Goal: Information Seeking & Learning: Learn about a topic

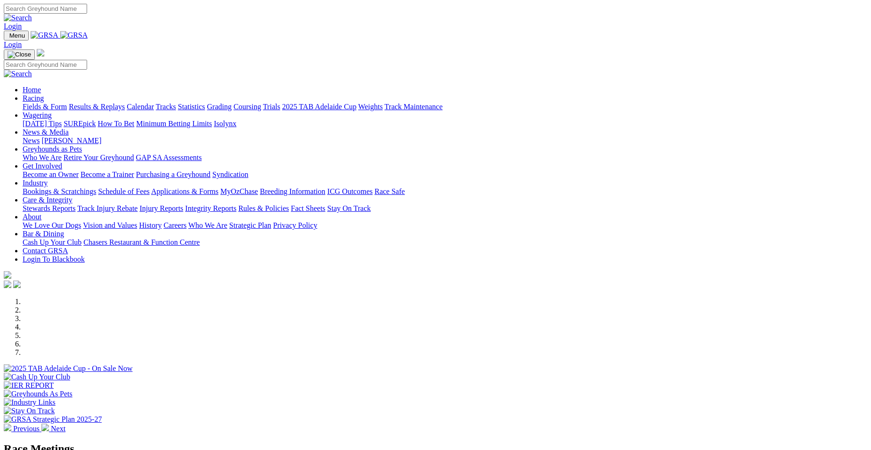
select select "QLD"
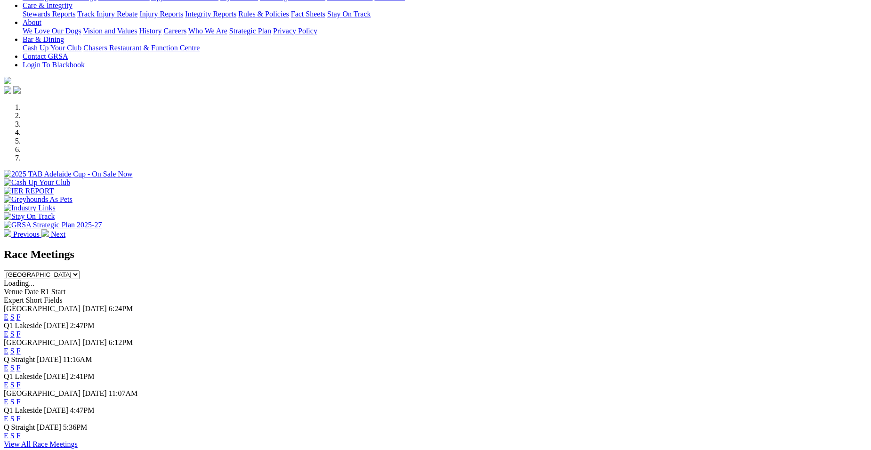
scroll to position [207, 0]
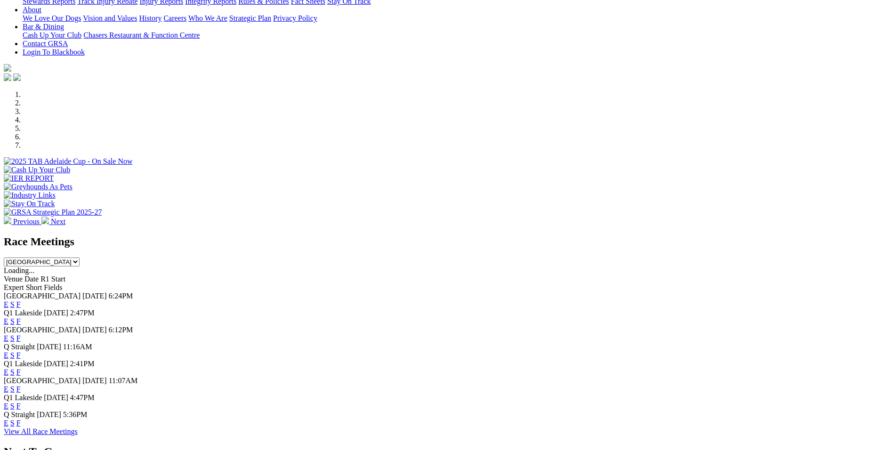
click at [21, 351] on link "F" at bounding box center [18, 355] width 4 height 8
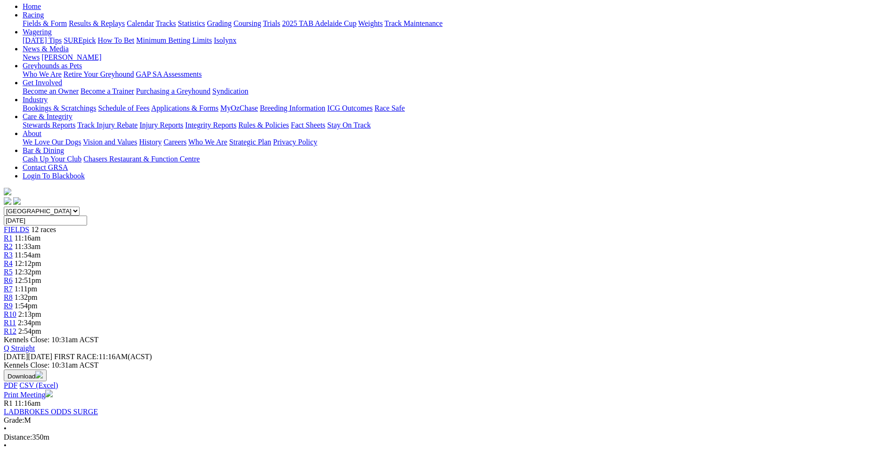
scroll to position [119, 0]
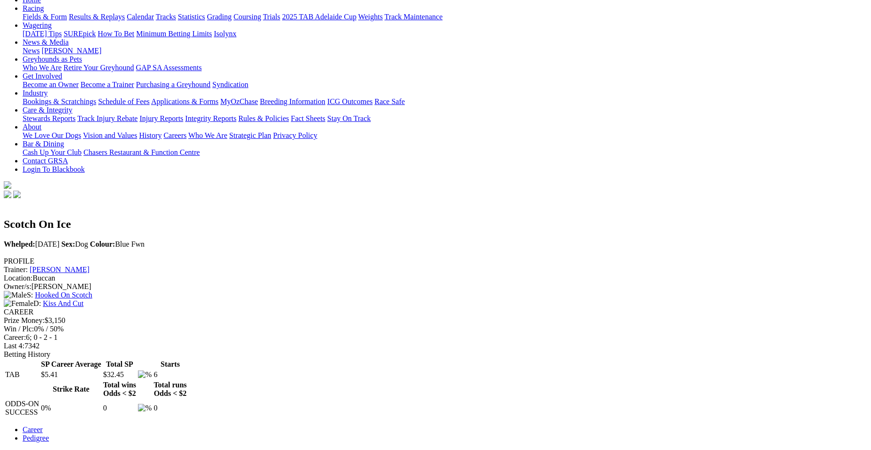
scroll to position [126, 0]
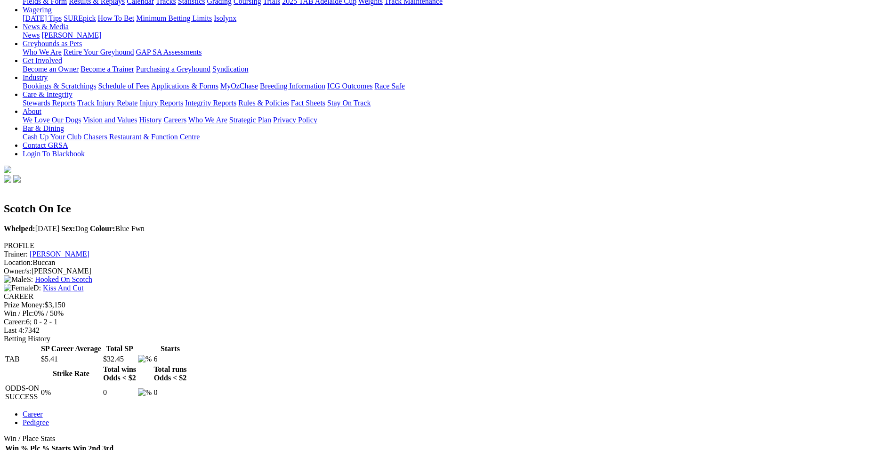
scroll to position [0, 0]
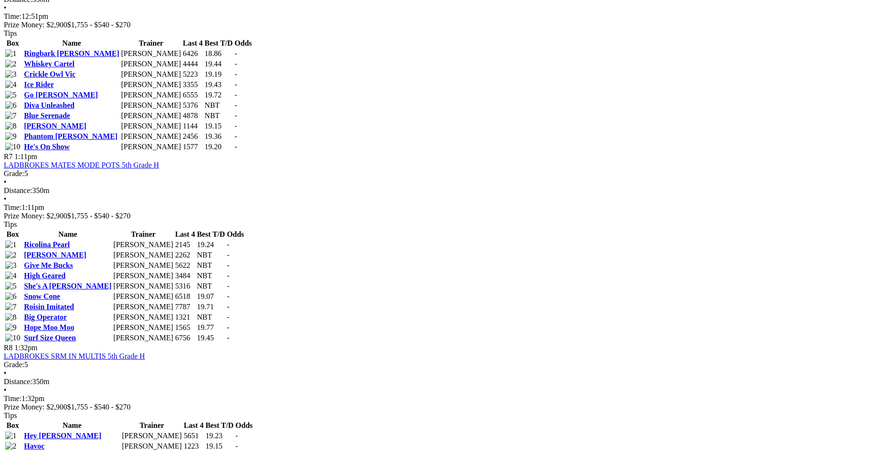
scroll to position [1488, 0]
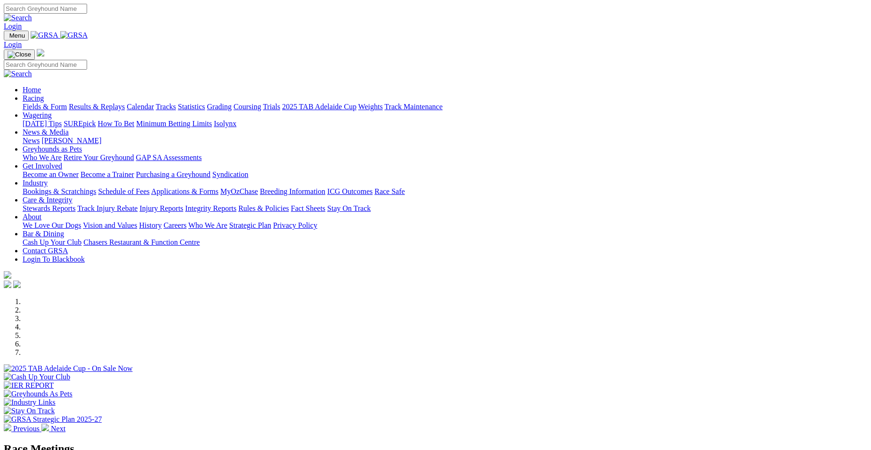
scroll to position [207, 0]
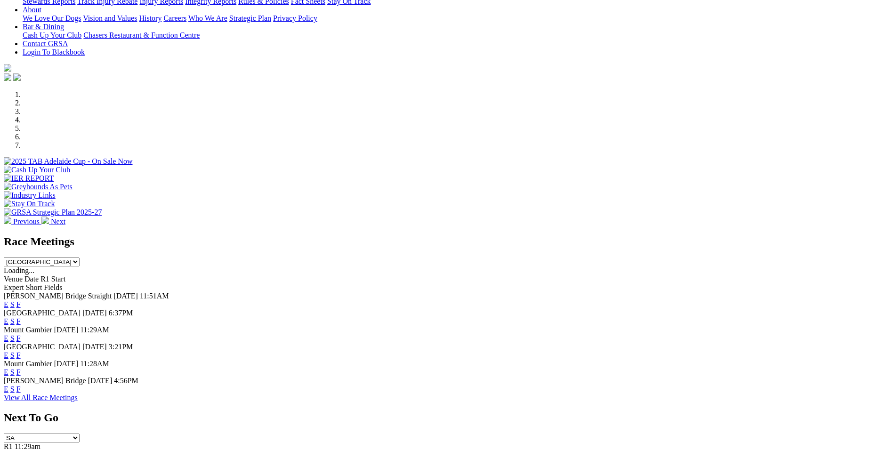
click at [80, 258] on select "[GEOGRAPHIC_DATA] [GEOGRAPHIC_DATA] [GEOGRAPHIC_DATA] [GEOGRAPHIC_DATA] [GEOGRA…" at bounding box center [42, 262] width 76 height 9
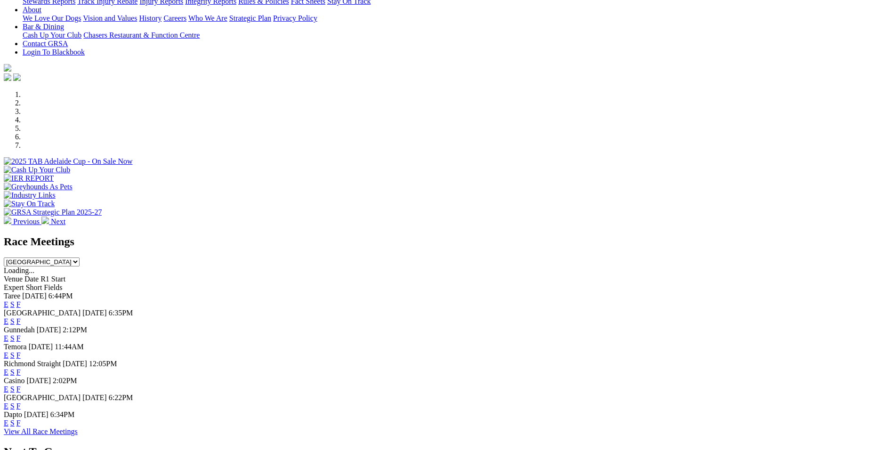
click at [80, 258] on select "[GEOGRAPHIC_DATA] [GEOGRAPHIC_DATA] [GEOGRAPHIC_DATA] [GEOGRAPHIC_DATA] [GEOGRA…" at bounding box center [42, 262] width 76 height 9
select select "QLD"
click at [80, 258] on select "[GEOGRAPHIC_DATA] [GEOGRAPHIC_DATA] [GEOGRAPHIC_DATA] [GEOGRAPHIC_DATA] [GEOGRA…" at bounding box center [42, 262] width 76 height 9
click at [21, 334] on link "F" at bounding box center [18, 338] width 4 height 8
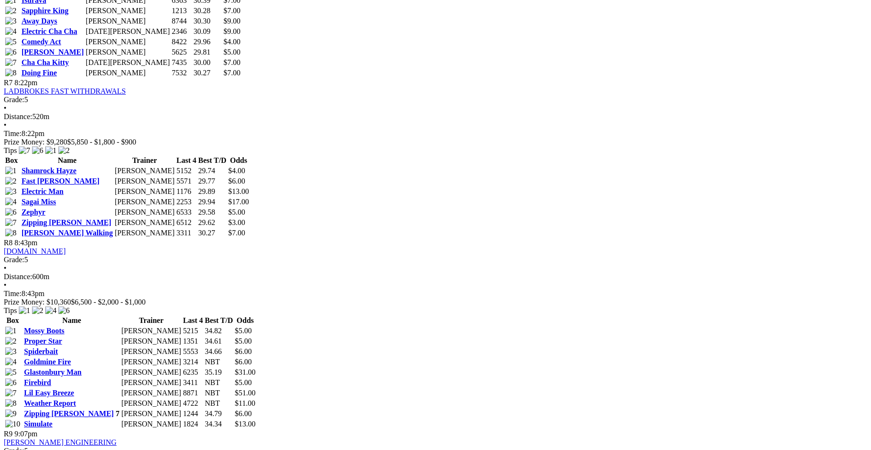
scroll to position [1388, 0]
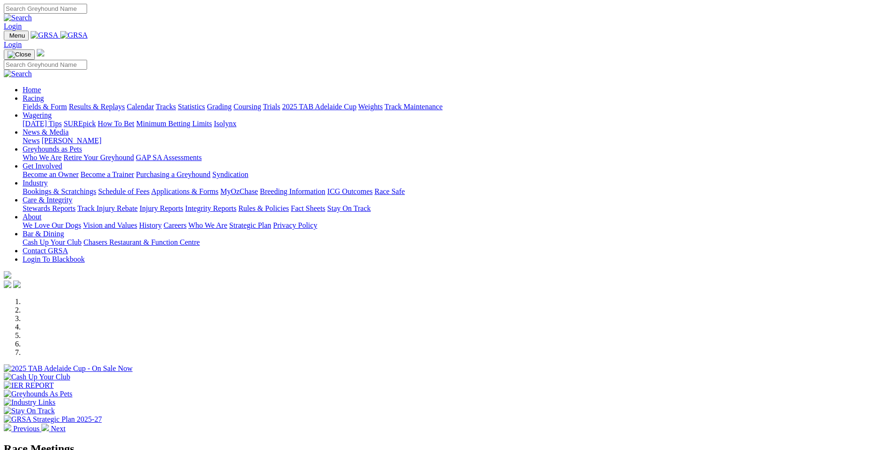
select select "QLD"
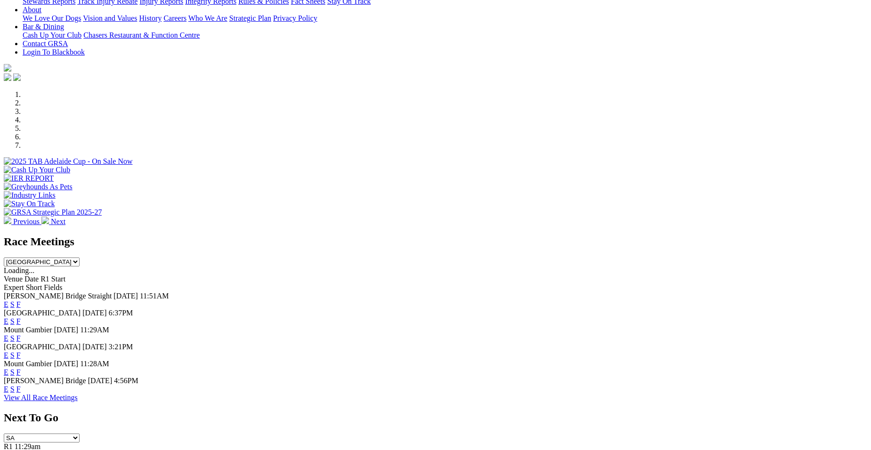
click at [21, 334] on link "F" at bounding box center [18, 338] width 4 height 8
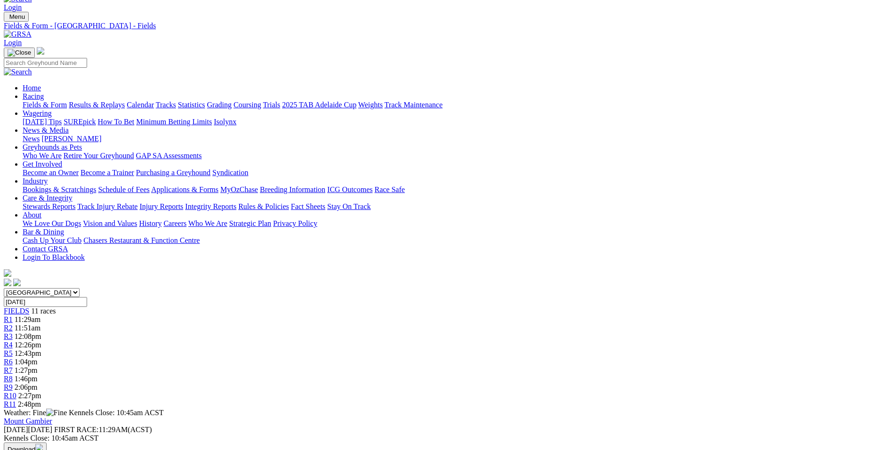
scroll to position [44, 0]
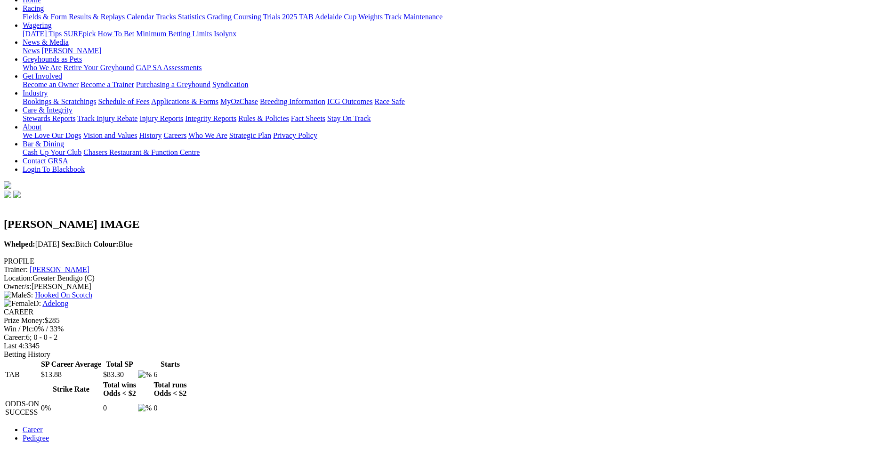
scroll to position [113, 0]
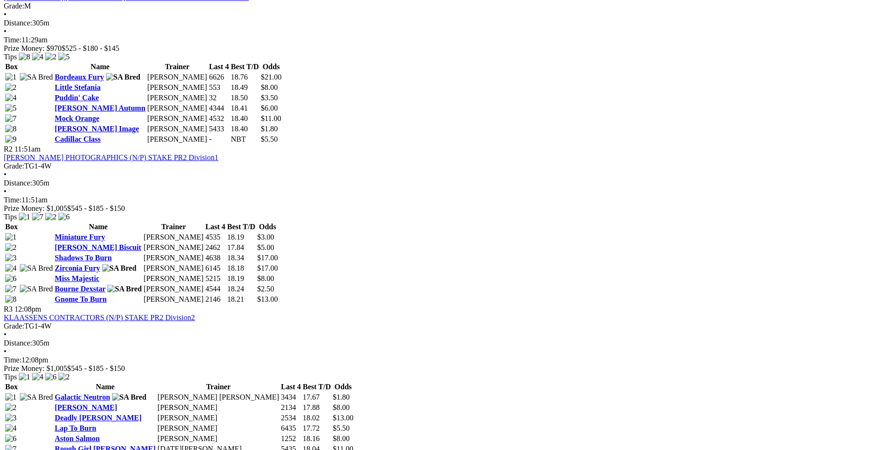
scroll to position [512, 0]
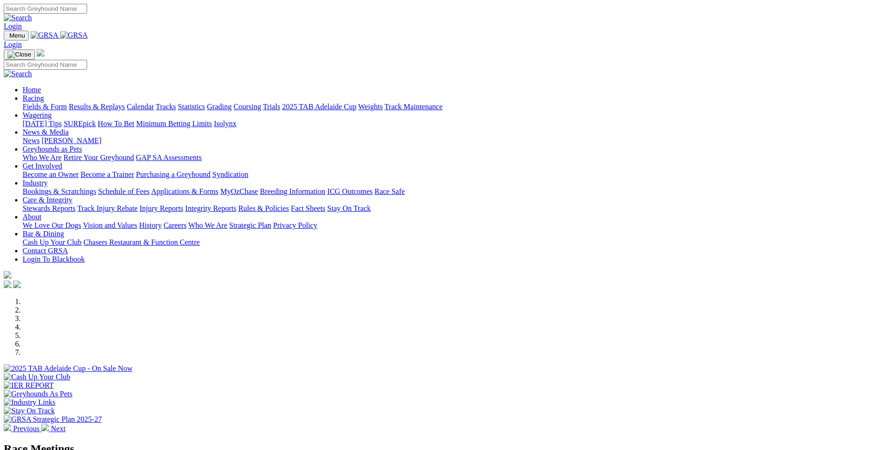
select select "QLD"
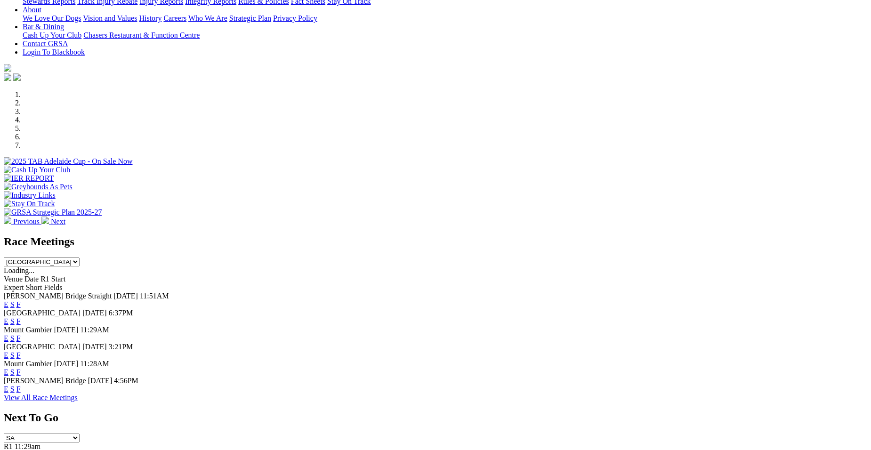
click at [8, 317] on link "E" at bounding box center [6, 321] width 5 height 8
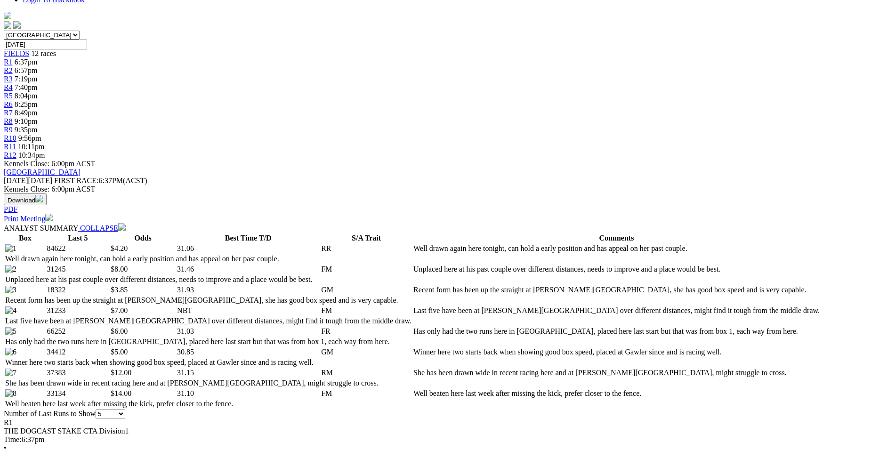
scroll to position [339, 0]
